Goal: Book appointment/travel/reservation

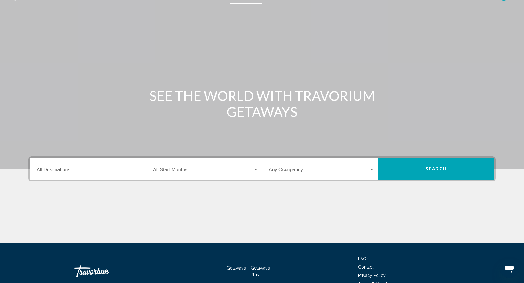
scroll to position [15, 0]
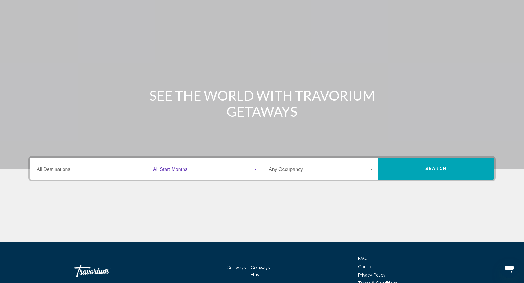
click at [255, 168] on div "Search widget" at bounding box center [255, 169] width 3 height 2
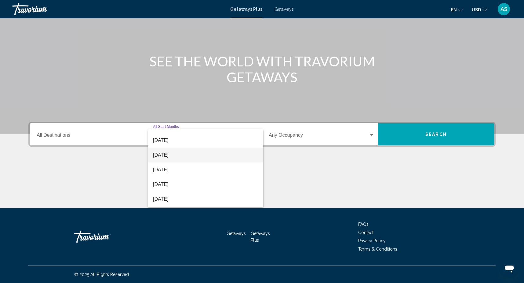
scroll to position [68, 0]
click at [196, 139] on span "[DATE]" at bounding box center [205, 141] width 105 height 15
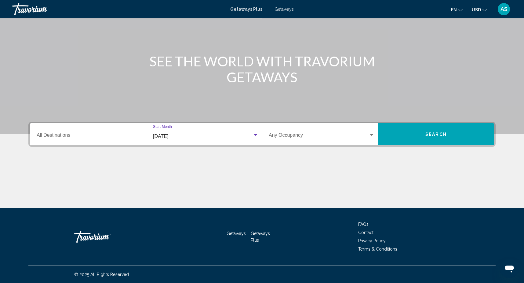
click at [131, 135] on input "Destination All Destinations" at bounding box center [90, 137] width 106 height 6
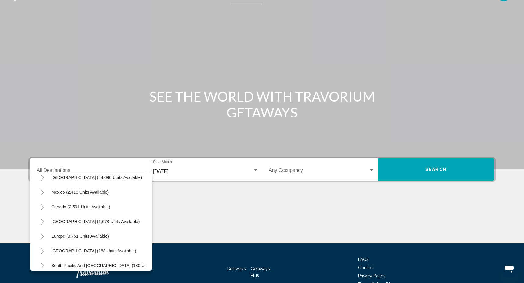
scroll to position [20, 0]
click at [43, 192] on icon "Toggle Mexico (2,413 units available)" at bounding box center [42, 193] width 3 height 6
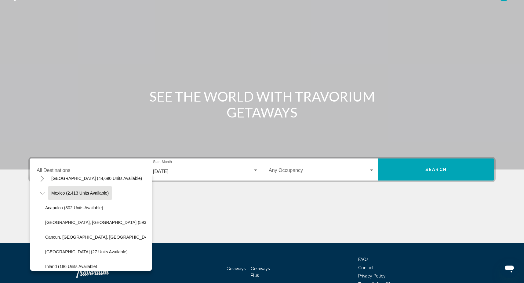
click at [84, 196] on button "Mexico (2,413 units available)" at bounding box center [80, 193] width 64 height 14
type input "**********"
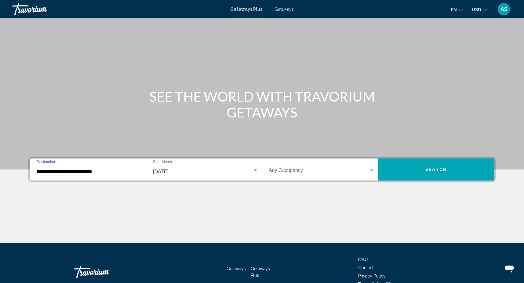
scroll to position [49, 0]
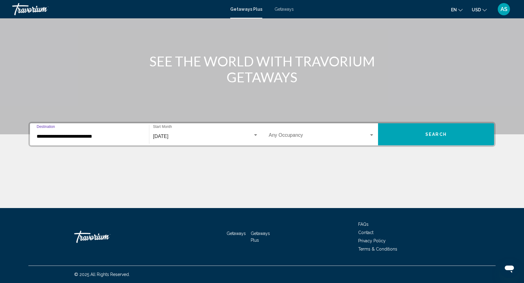
click at [373, 136] on div "Search widget" at bounding box center [372, 135] width 6 height 5
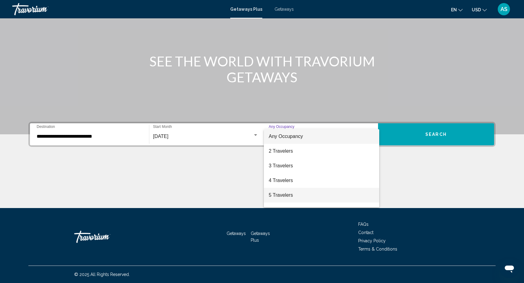
drag, startPoint x: 293, startPoint y: 198, endPoint x: 296, endPoint y: 197, distance: 3.6
click at [293, 198] on span "5 Travelers" at bounding box center [322, 195] width 106 height 15
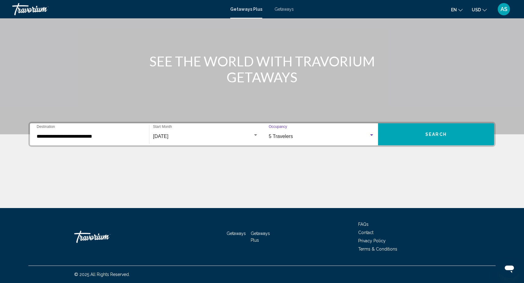
click at [429, 129] on button "Search" at bounding box center [436, 134] width 116 height 22
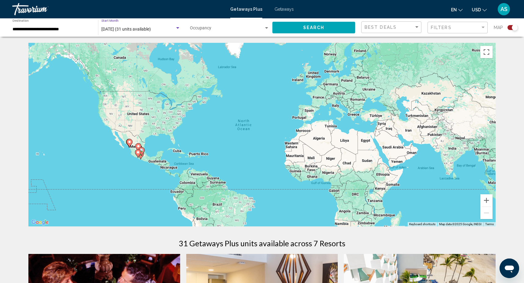
click at [178, 29] on div "Search widget" at bounding box center [178, 28] width 6 height 5
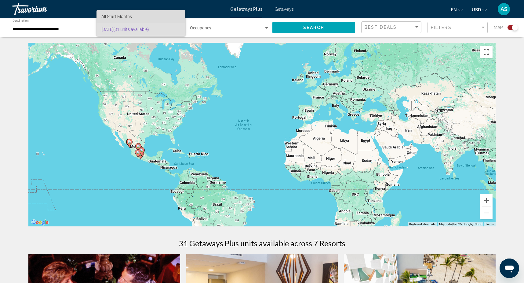
click at [163, 16] on span "All Start Months" at bounding box center [140, 16] width 79 height 13
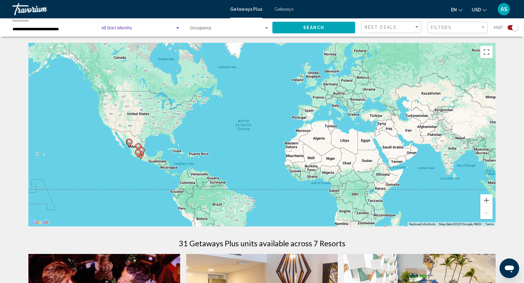
click at [288, 25] on button "Search" at bounding box center [314, 27] width 83 height 11
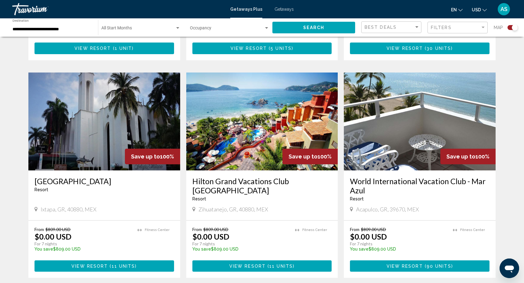
scroll to position [629, 0]
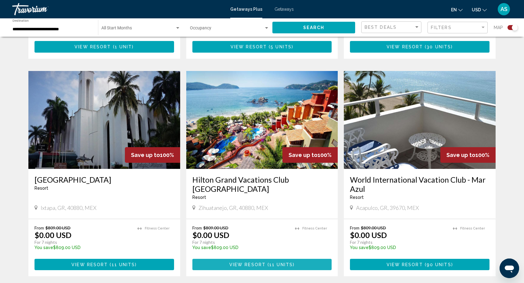
click at [253, 259] on button "View Resort ( 11 units )" at bounding box center [263, 264] width 140 height 11
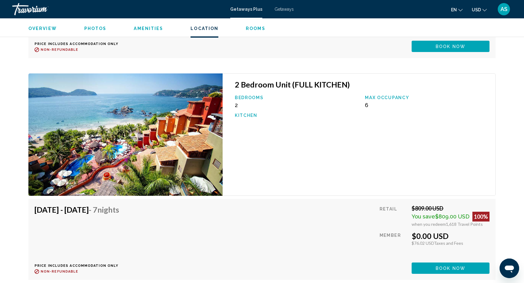
scroll to position [1211, 0]
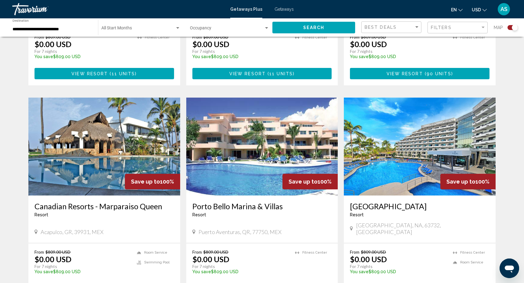
scroll to position [922, 0]
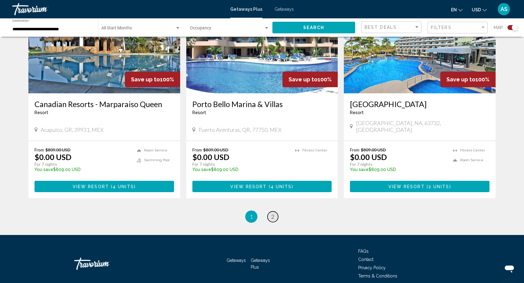
click at [274, 211] on link "page 2" at bounding box center [273, 216] width 11 height 11
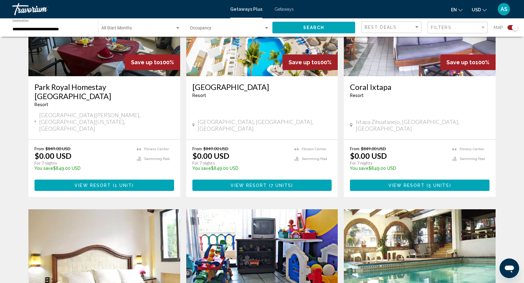
scroll to position [274, 0]
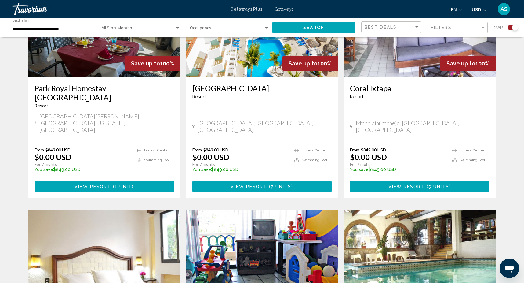
click at [257, 184] on span "View Resort" at bounding box center [249, 186] width 36 height 5
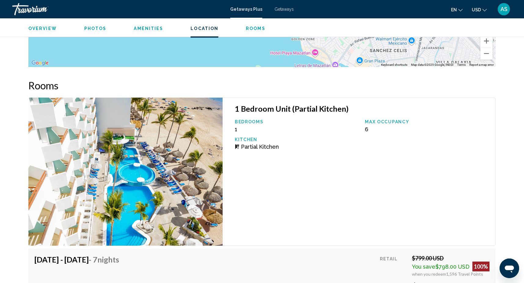
scroll to position [829, 0]
